Goal: Information Seeking & Learning: Learn about a topic

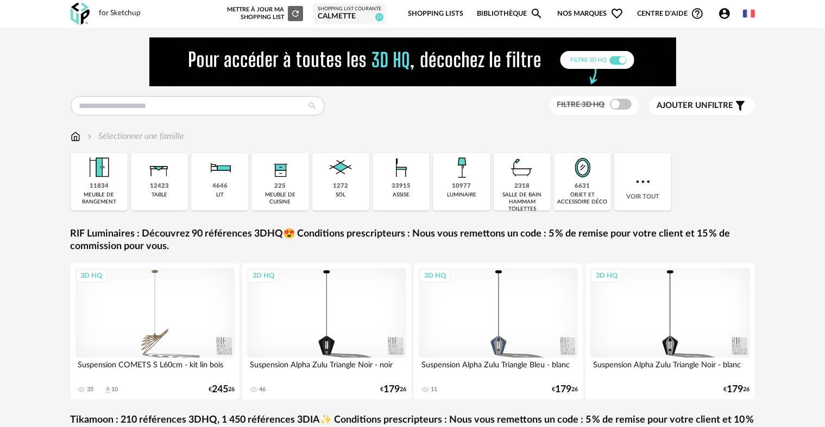
click at [438, 9] on link "Shopping Lists" at bounding box center [435, 14] width 55 height 26
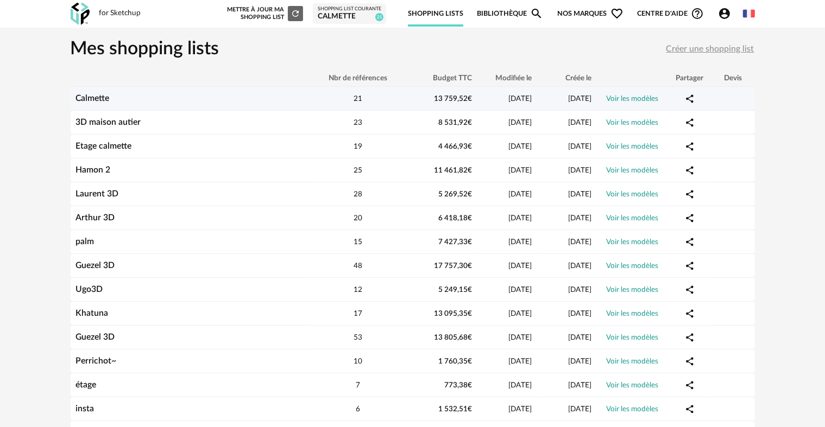
click at [198, 100] on div "Calmette" at bounding box center [190, 98] width 239 height 10
click at [628, 97] on link "Voir les modèles" at bounding box center [633, 99] width 52 height 8
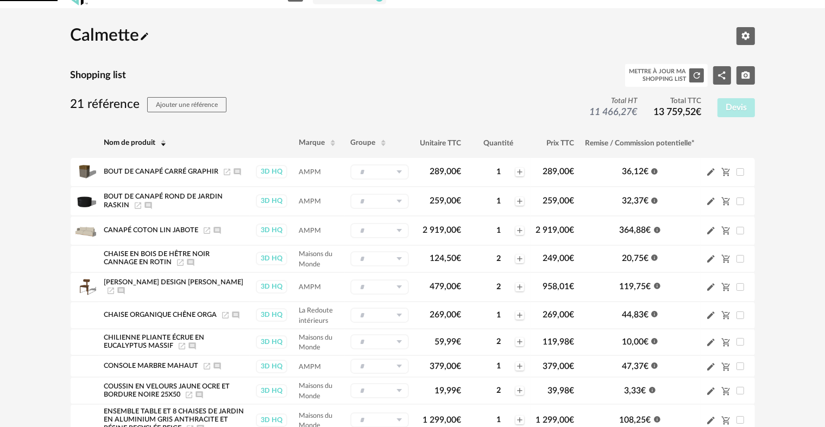
scroll to position [54, 0]
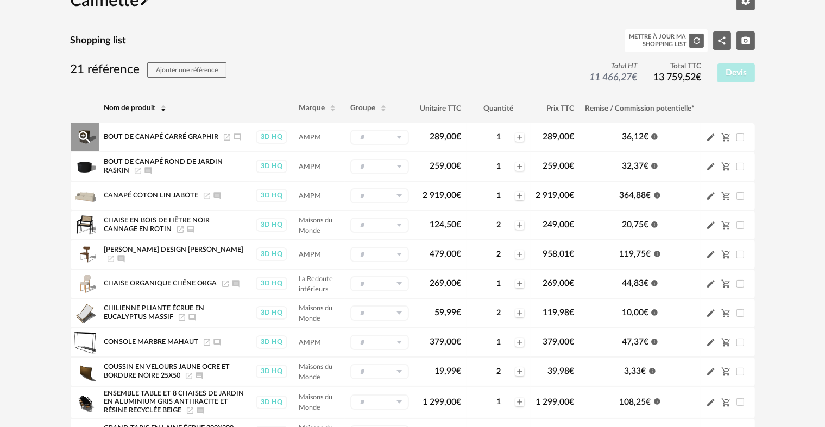
click at [226, 136] on icon "Launch icon" at bounding box center [227, 137] width 9 height 9
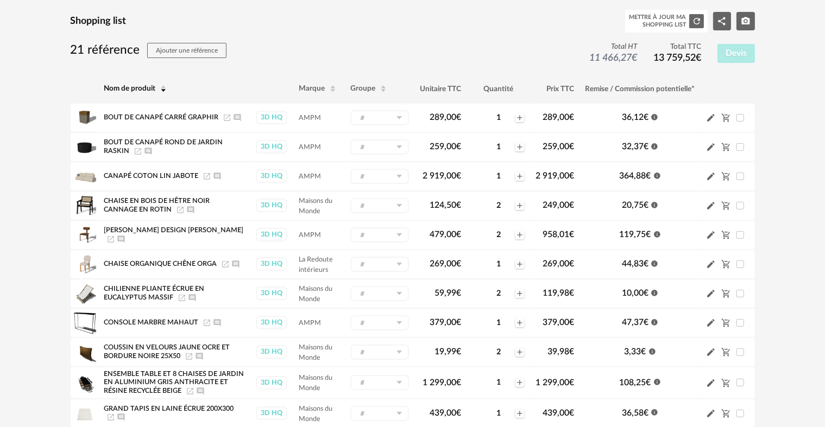
scroll to position [109, 0]
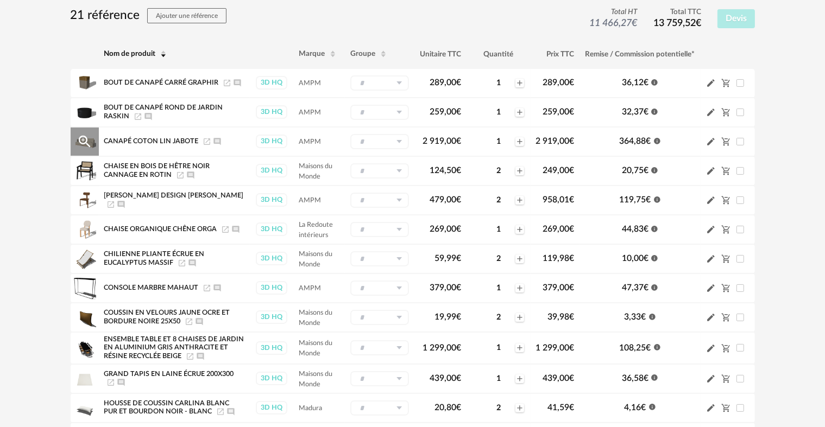
click at [206, 140] on icon "Launch icon" at bounding box center [207, 141] width 9 height 9
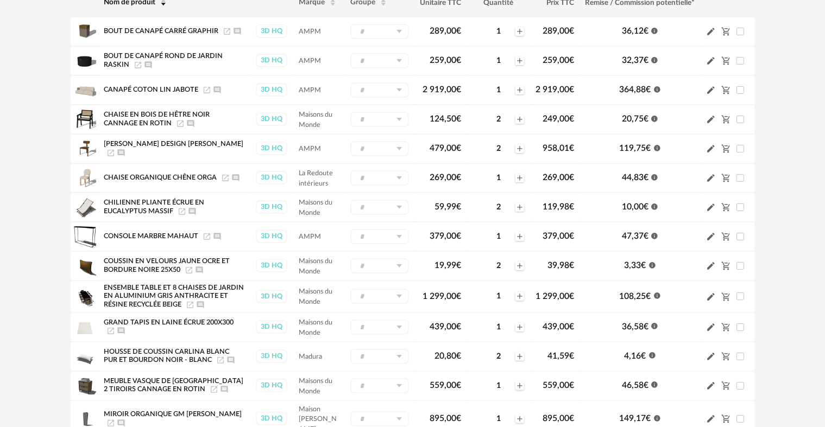
scroll to position [163, 0]
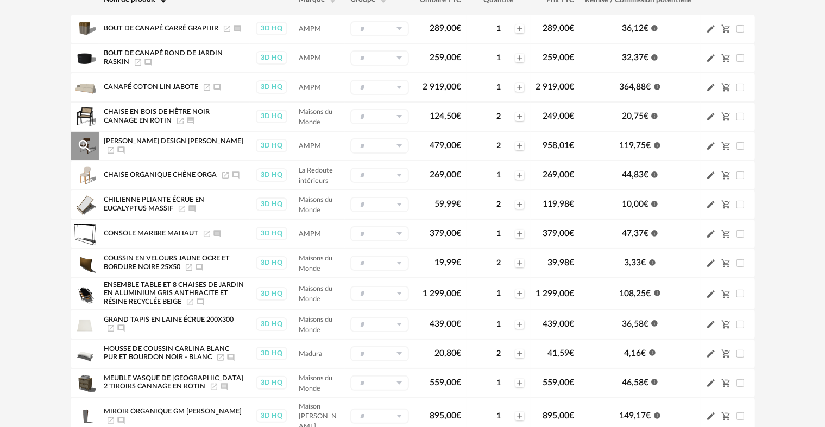
click at [114, 148] on icon "Launch icon" at bounding box center [111, 150] width 7 height 7
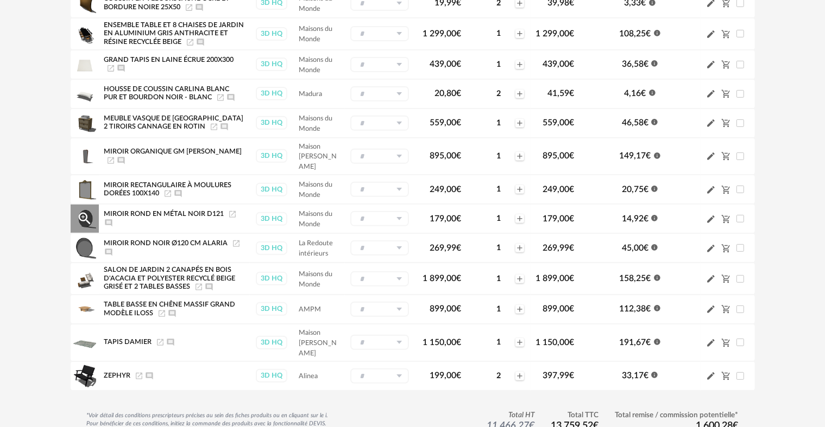
scroll to position [490, 0]
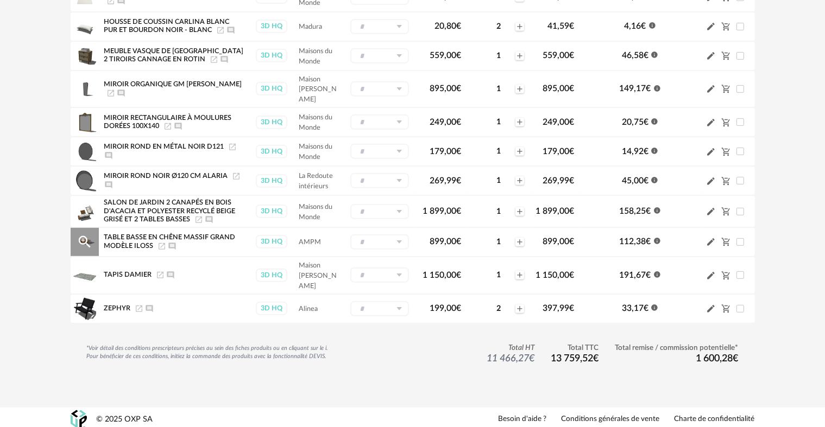
click at [159, 242] on icon "Launch icon" at bounding box center [161, 246] width 9 height 9
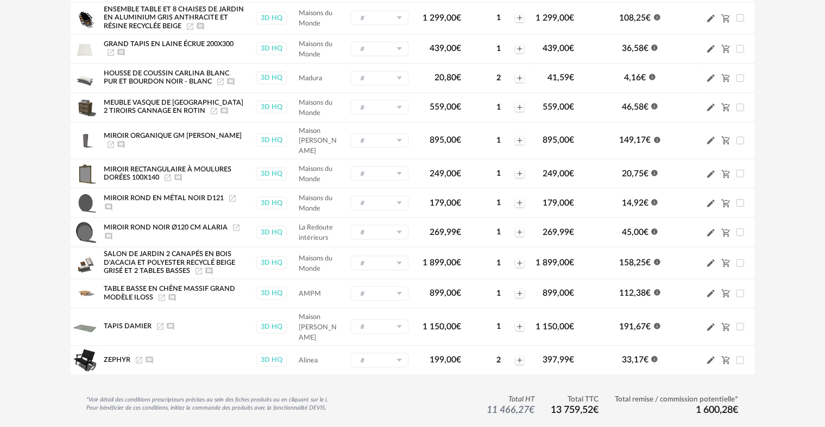
scroll to position [436, 0]
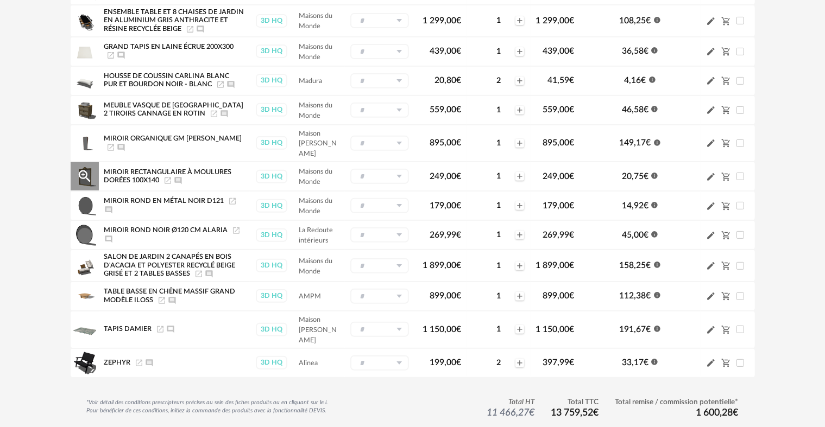
click at [170, 176] on icon "Launch icon" at bounding box center [167, 180] width 9 height 9
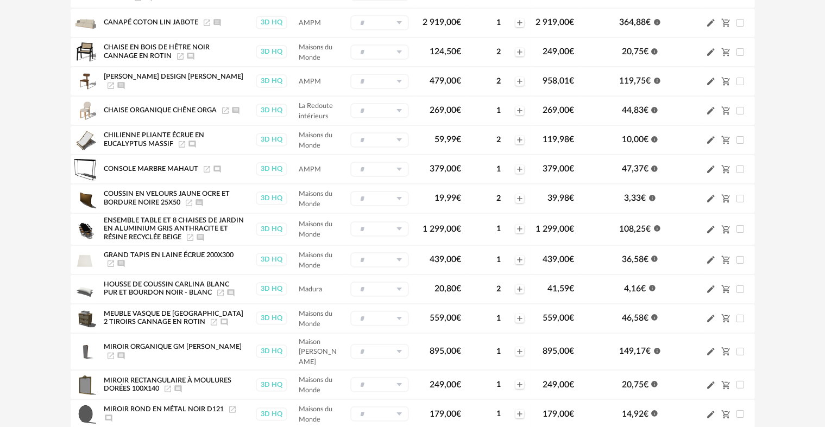
scroll to position [219, 0]
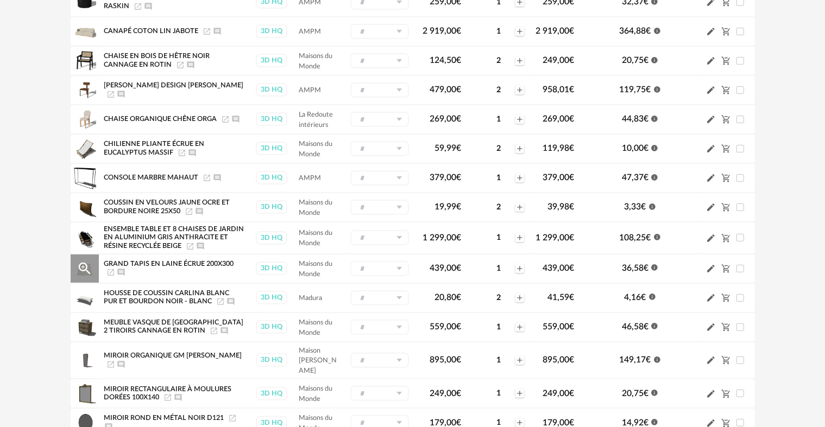
click at [110, 270] on icon "Launch icon" at bounding box center [110, 272] width 9 height 9
click at [206, 178] on icon "Launch icon" at bounding box center [207, 178] width 9 height 9
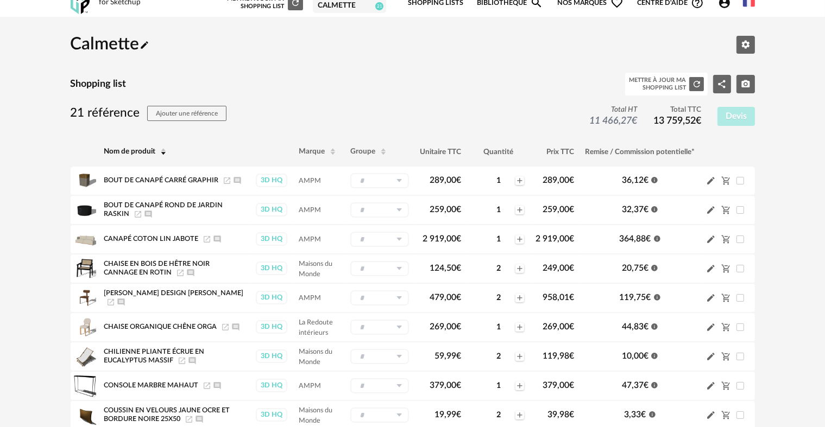
scroll to position [2, 0]
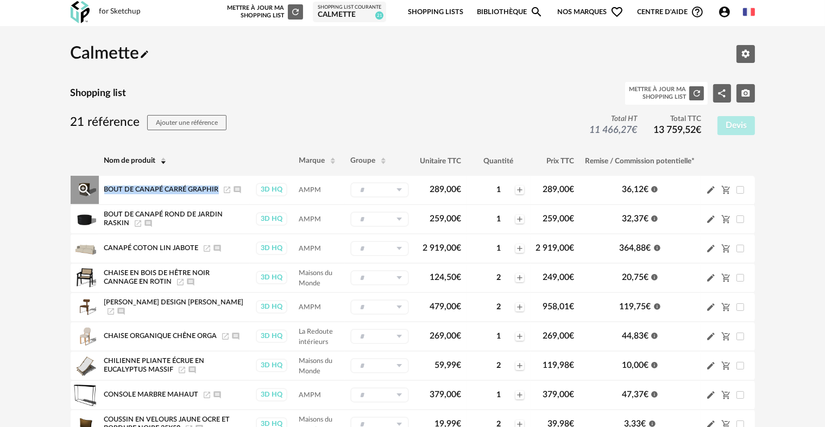
drag, startPoint x: 218, startPoint y: 187, endPoint x: 105, endPoint y: 189, distance: 113.0
click at [105, 189] on div "Bout De Canapé Carré Graphir Launch icon Ajouter un commentaire" at bounding box center [174, 190] width 140 height 9
copy span "Bout De Canapé Carré Graphir"
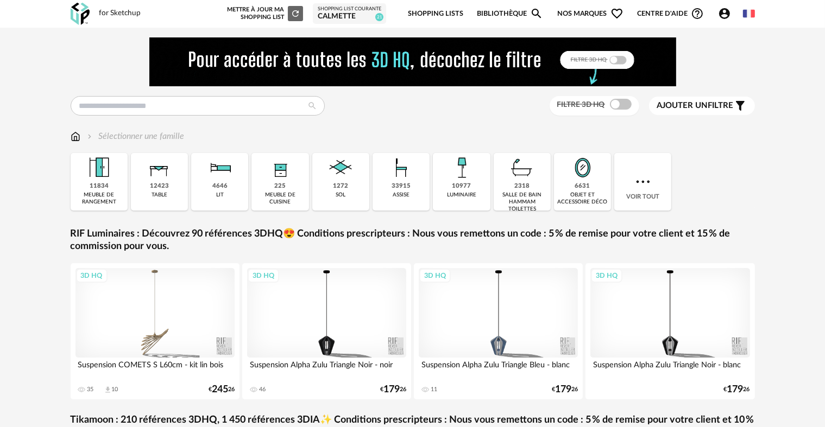
click at [455, 12] on link "Shopping Lists" at bounding box center [435, 14] width 55 height 26
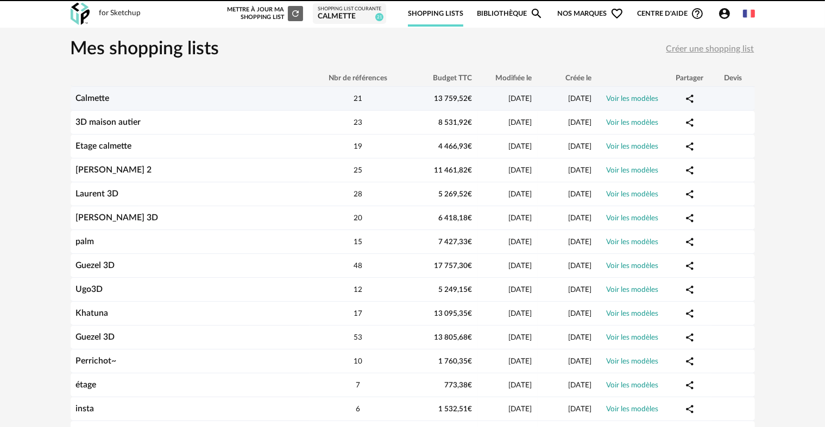
click at [245, 102] on div "Calmette" at bounding box center [190, 98] width 239 height 10
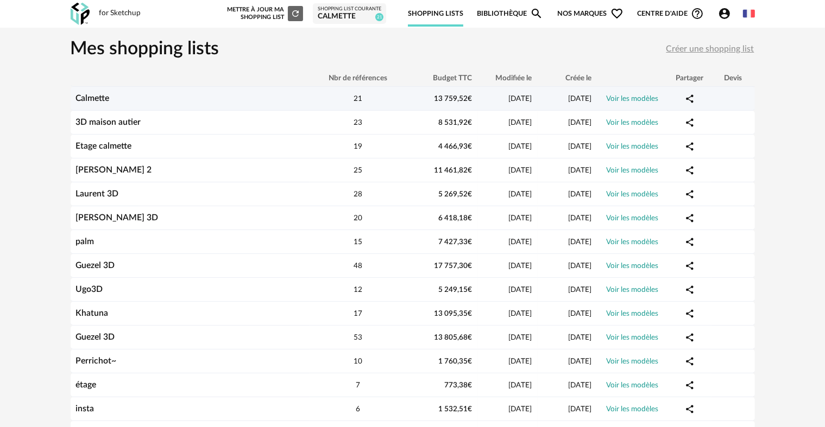
click at [630, 97] on link "Voir les modèles" at bounding box center [633, 99] width 52 height 8
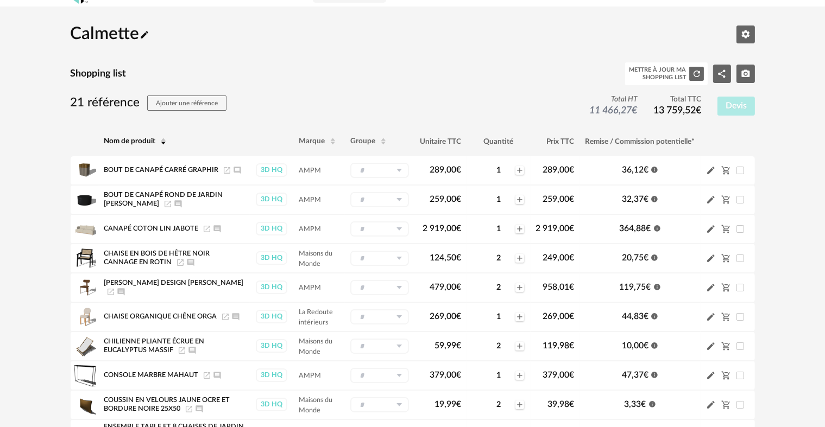
scroll to position [2, 0]
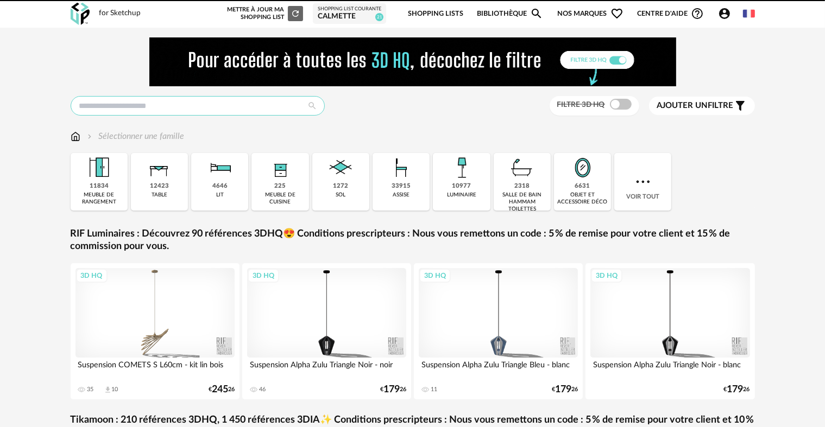
click at [178, 113] on input "text" at bounding box center [198, 106] width 254 height 20
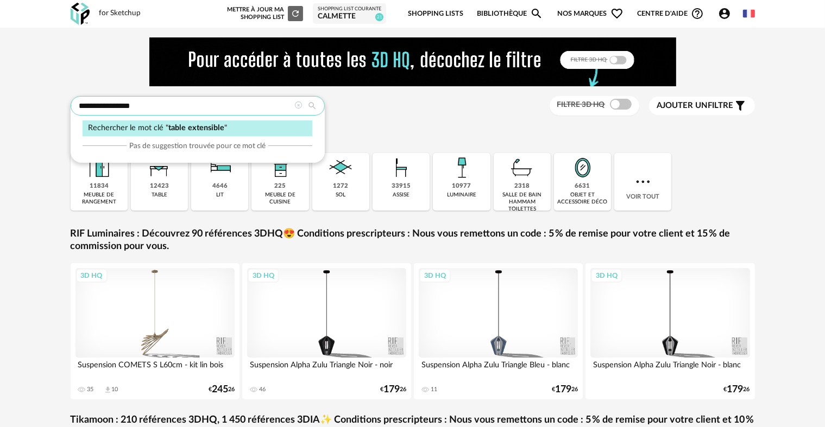
type input "**********"
click at [209, 125] on span "table extensible" at bounding box center [196, 128] width 56 height 8
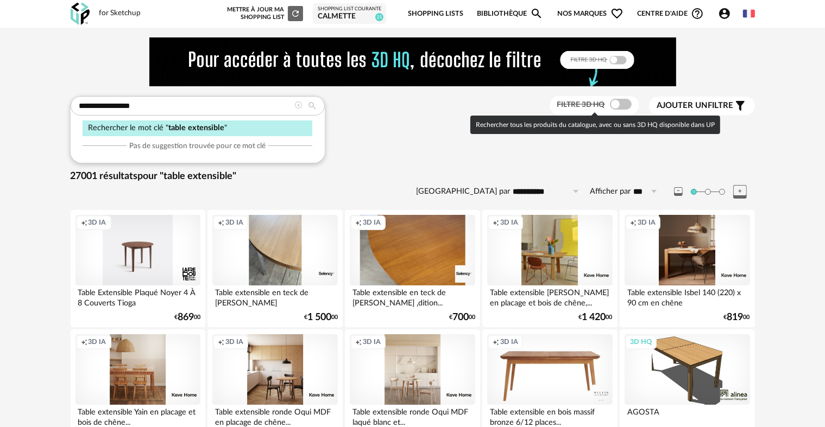
click at [616, 103] on span at bounding box center [621, 104] width 22 height 11
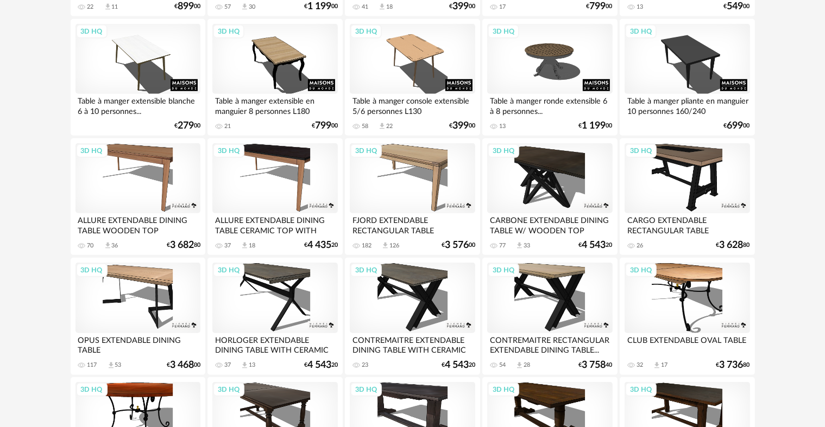
scroll to position [814, 0]
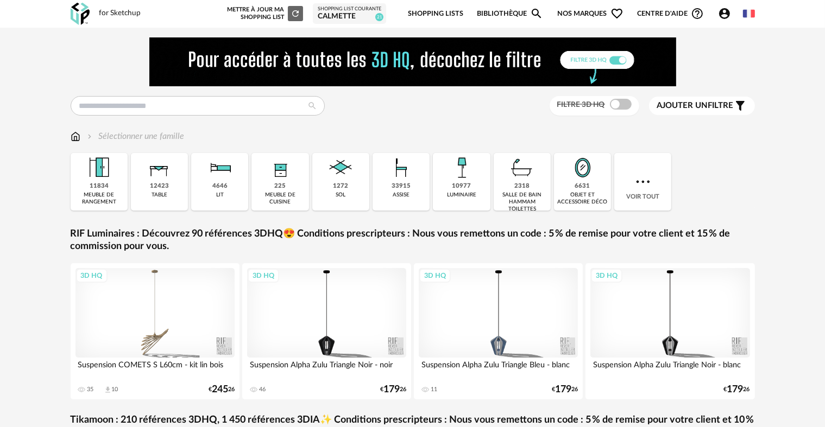
click at [439, 15] on link "Shopping Lists" at bounding box center [435, 14] width 55 height 26
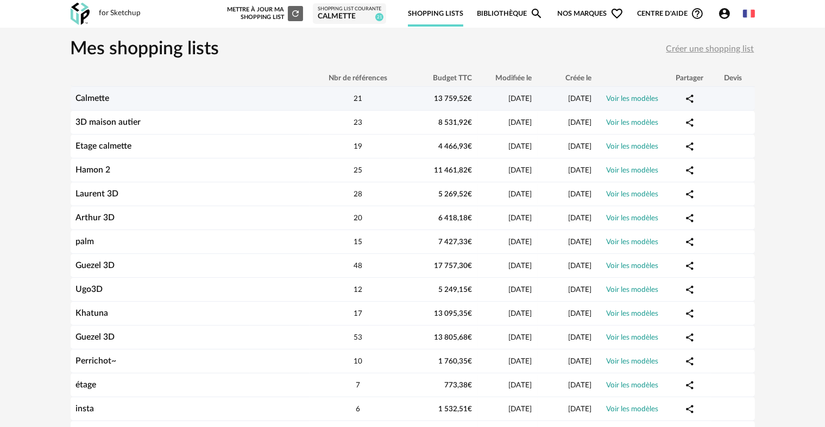
click at [193, 97] on div "Calmette" at bounding box center [190, 98] width 239 height 10
click at [638, 101] on link "Voir les modèles" at bounding box center [633, 99] width 52 height 8
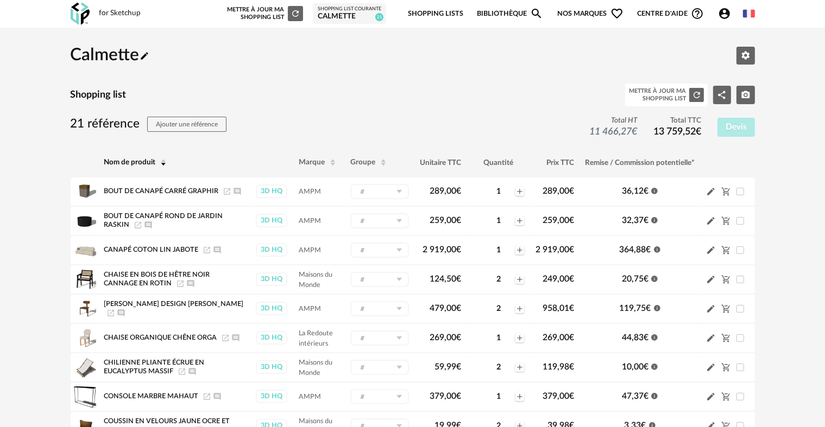
click at [163, 165] on icon at bounding box center [164, 165] width 8 height 8
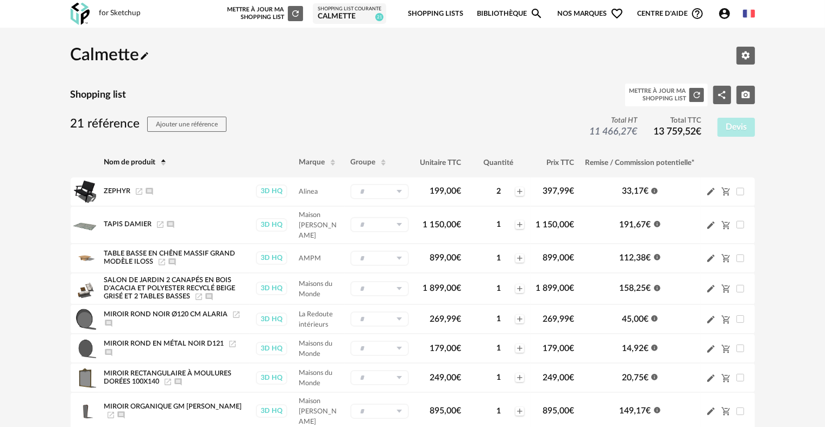
click at [165, 161] on icon at bounding box center [164, 165] width 8 height 8
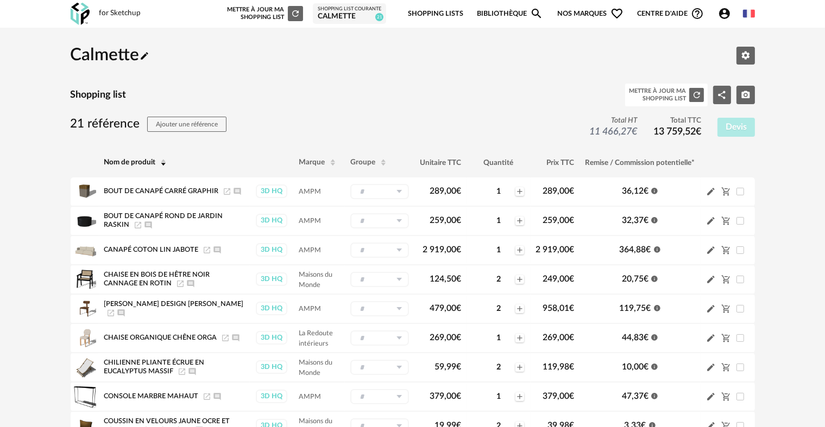
click at [523, 11] on link "Bibliothèque Magnify icon" at bounding box center [510, 14] width 66 height 26
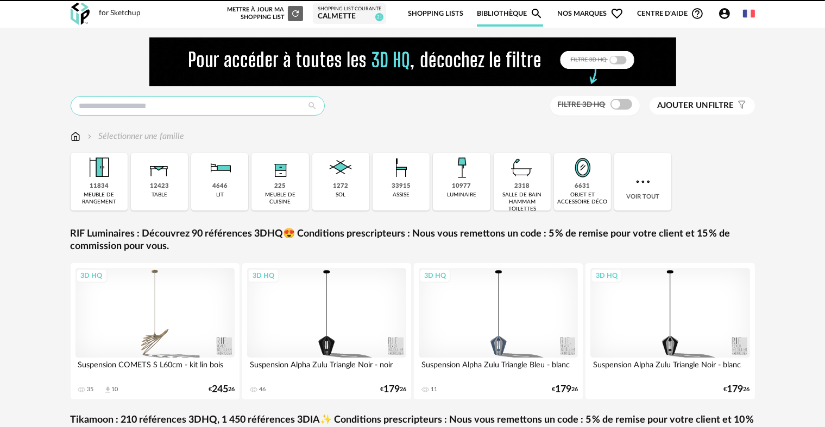
click at [239, 110] on input "text" at bounding box center [198, 106] width 254 height 20
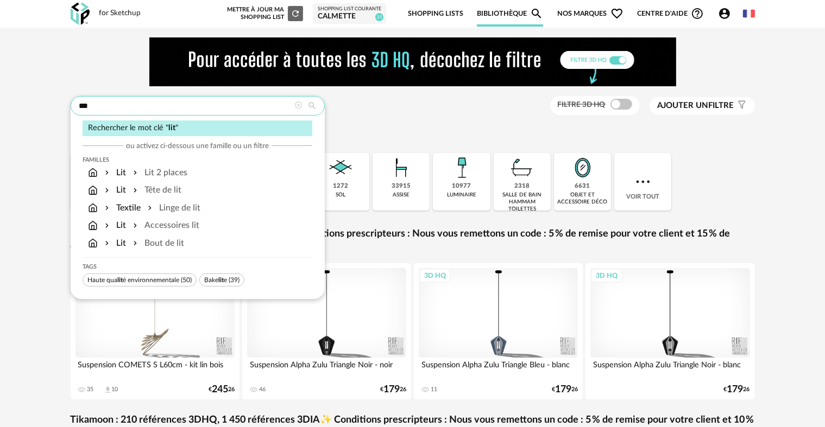
type input "***"
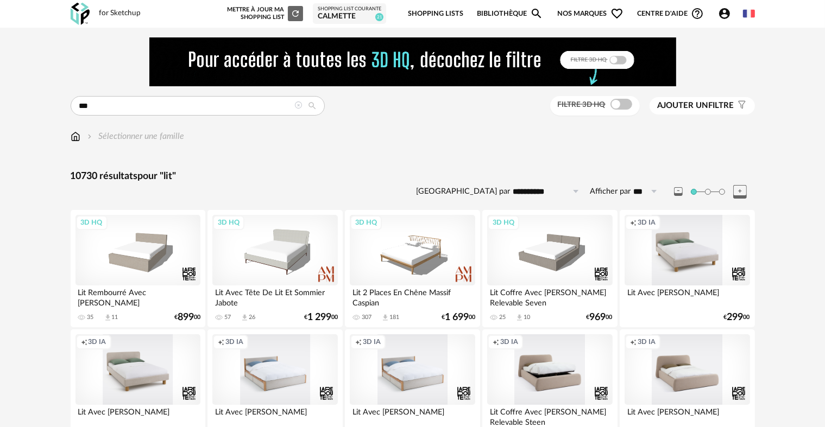
click at [623, 96] on div "Filtre 3D HQ" at bounding box center [595, 106] width 90 height 20
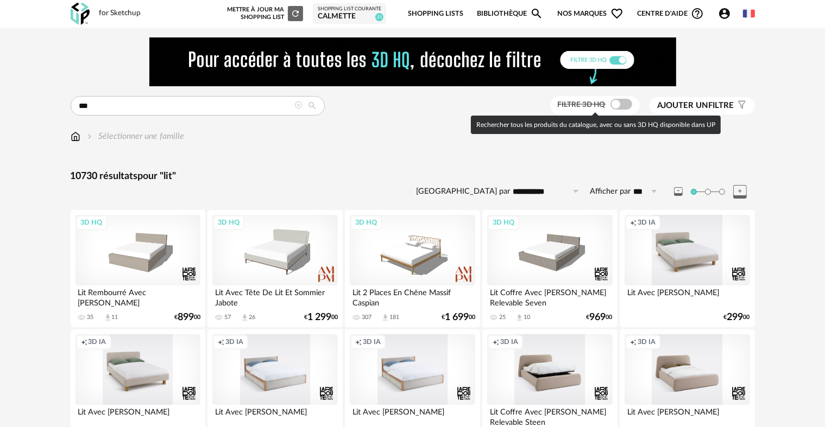
click at [621, 102] on span at bounding box center [621, 104] width 22 height 11
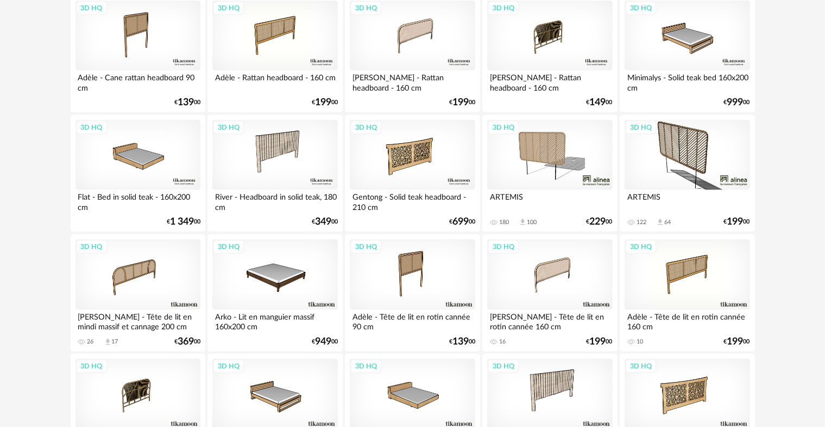
scroll to position [814, 0]
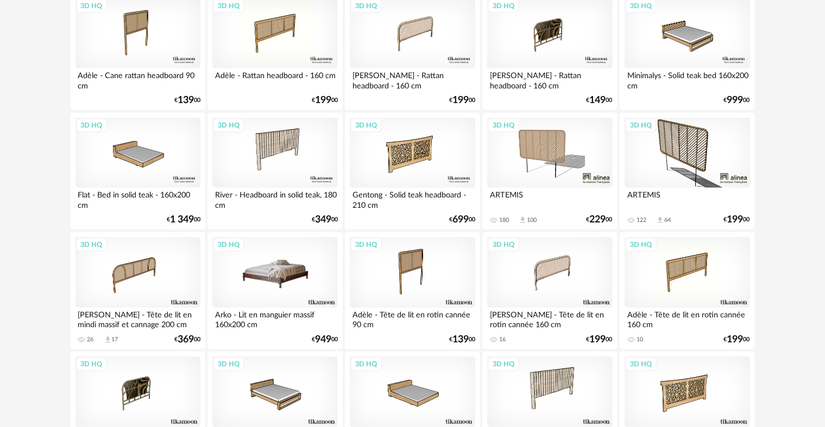
click at [314, 277] on div "3D HQ" at bounding box center [274, 272] width 125 height 71
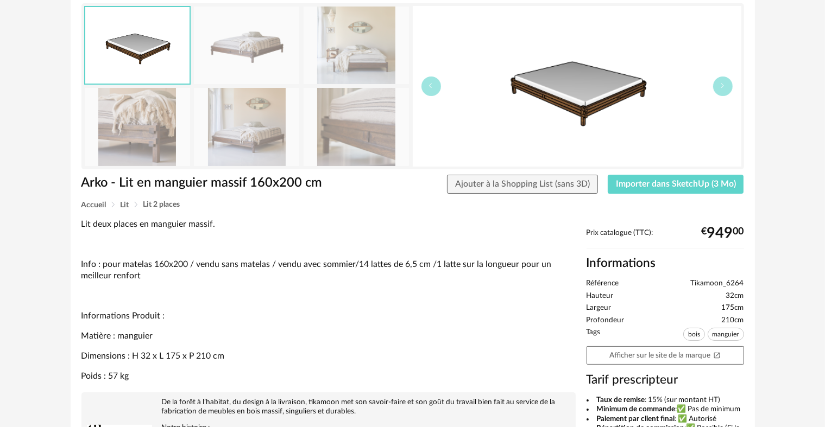
scroll to position [109, 0]
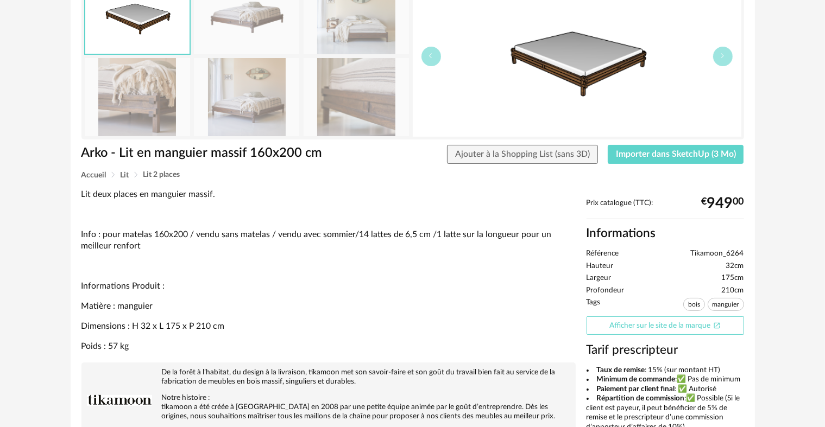
click at [639, 318] on link "Afficher sur le site de la marque Open In New icon" at bounding box center [664, 326] width 157 height 19
